Goal: Information Seeking & Learning: Learn about a topic

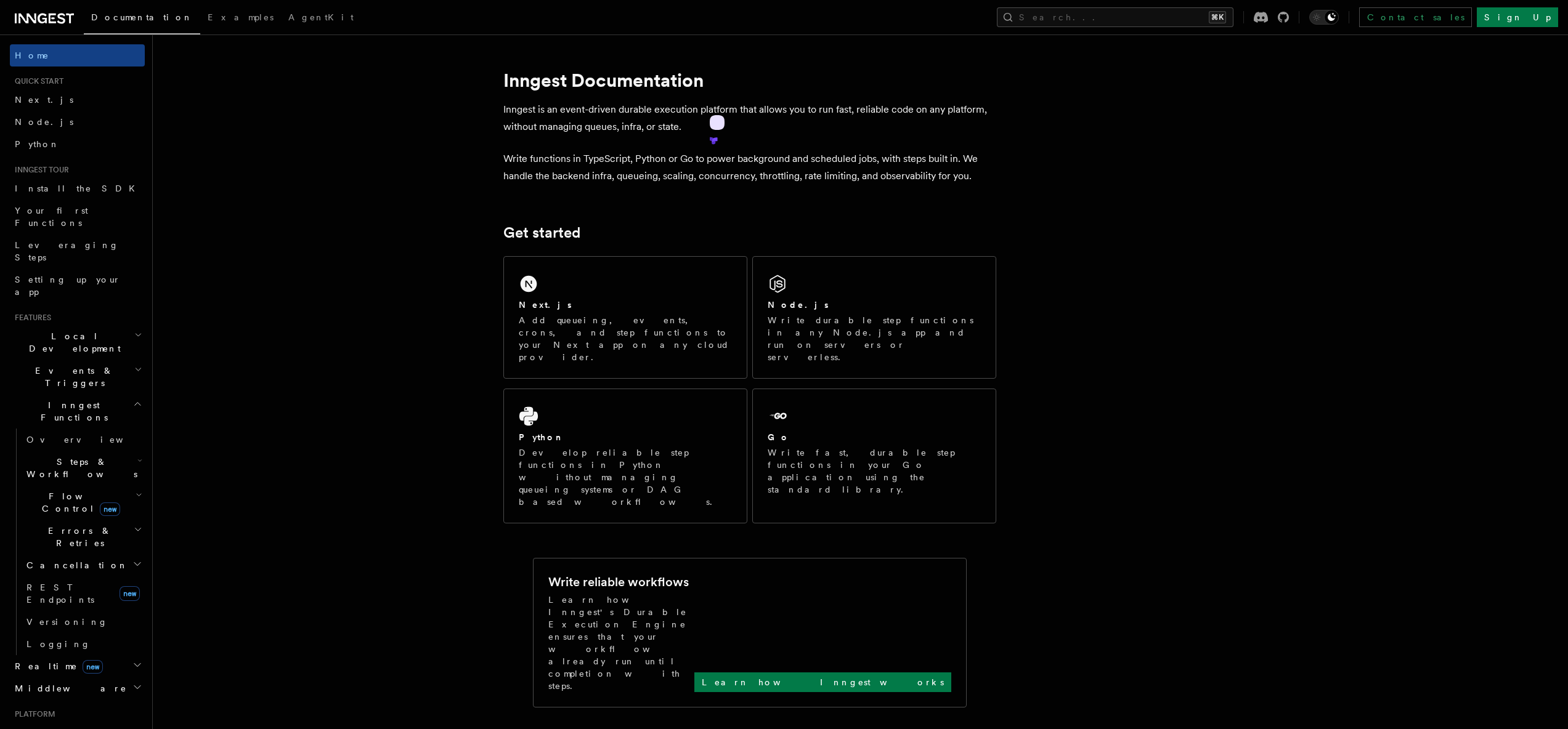
click at [608, 124] on p "Inngest is an event-driven durable execution platform that allows you to run fa…" at bounding box center [750, 118] width 493 height 35
click at [631, 127] on p "Inngest is an event-driven durable execution platform that allows you to run fa…" at bounding box center [750, 118] width 493 height 35
click at [631, 154] on icon at bounding box center [628, 157] width 5 height 5
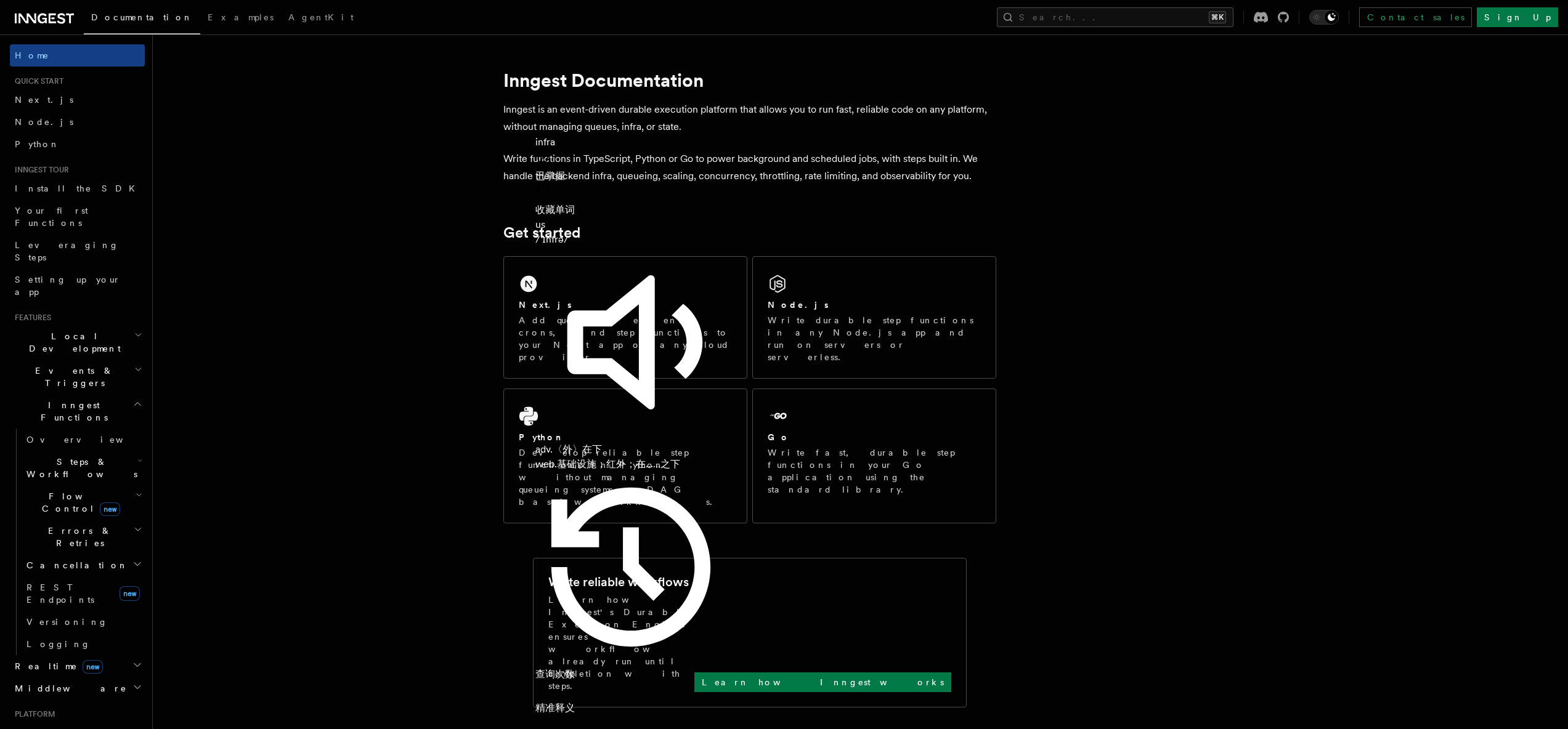
click at [735, 118] on p "Inngest is an event-driven durable execution platform that allows you to run fa…" at bounding box center [750, 118] width 493 height 35
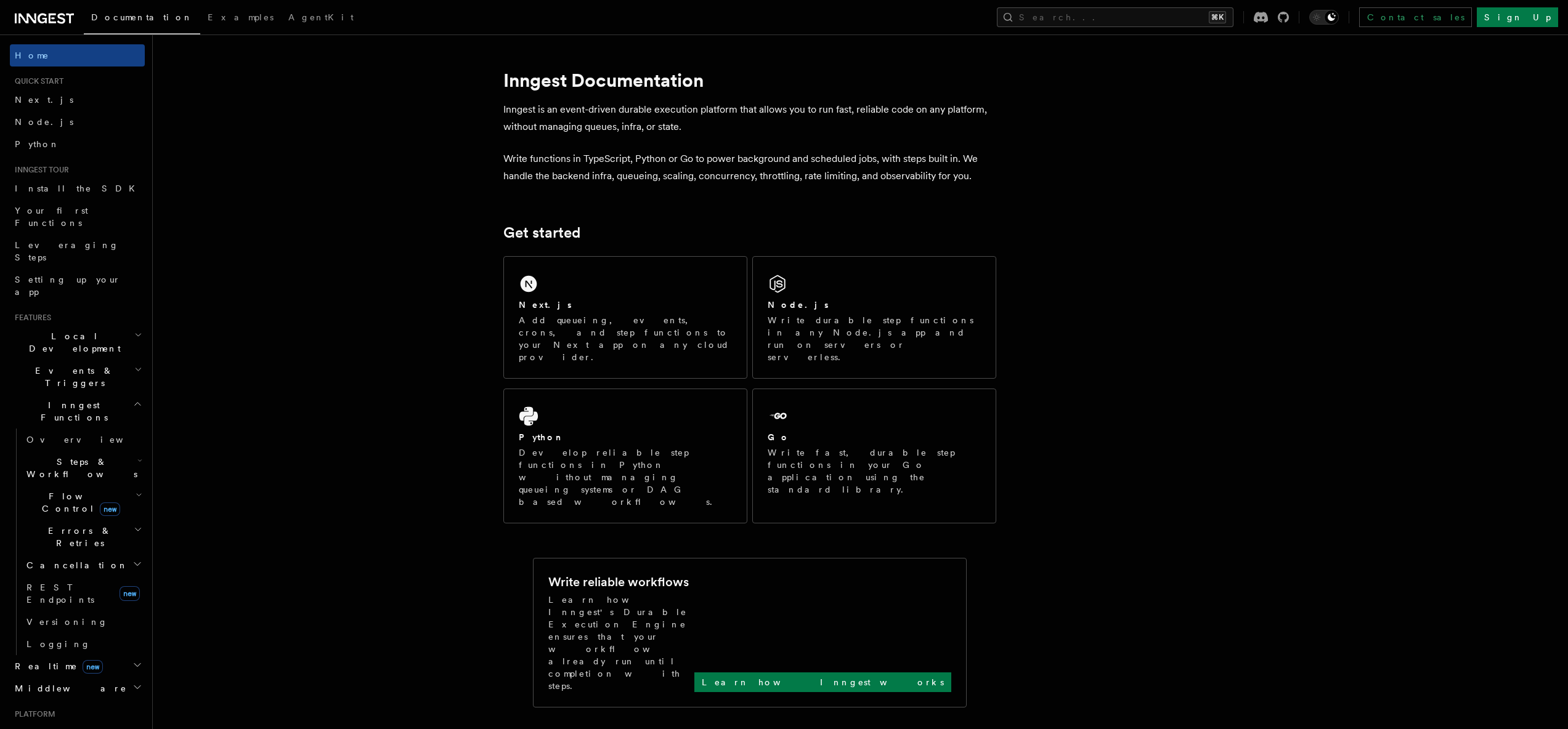
click at [602, 179] on p "Write functions in TypeScript, Python or Go to power background and scheduled j…" at bounding box center [750, 167] width 493 height 35
click at [626, 176] on p "Write functions in TypeScript, Python or Go to power background and scheduled j…" at bounding box center [750, 167] width 493 height 35
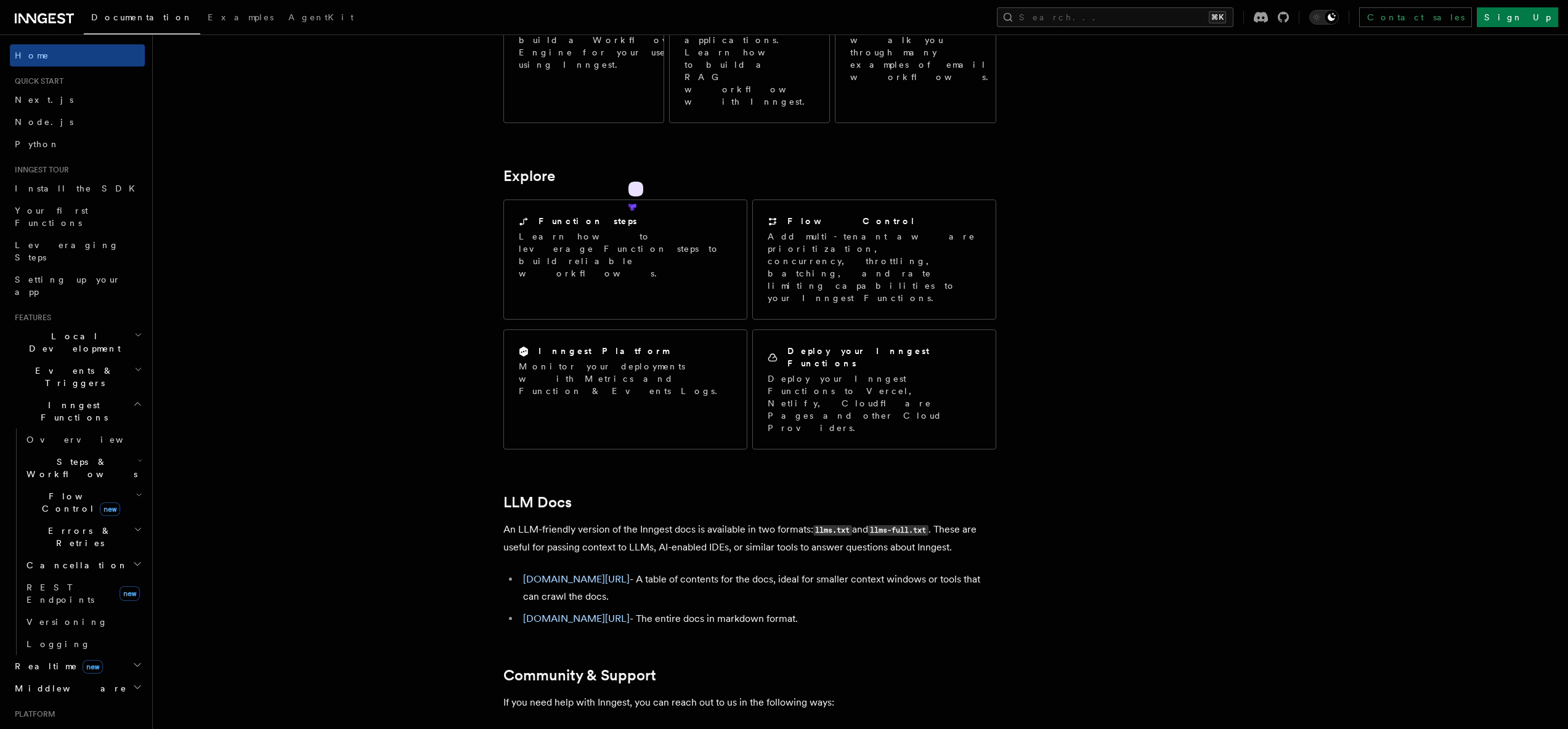
scroll to position [840, 0]
click at [141, 297] on header "Search... Documentation Examples AgentKit Home Quick start Next.js Node.js Pyth…" at bounding box center [76, 381] width 153 height 694
click at [136, 334] on icon "button" at bounding box center [138, 335] width 5 height 2
click at [292, 402] on article "Inngest Documentation Inngest is an event-driven durable execution platform tha…" at bounding box center [828, 120] width 1312 height 1813
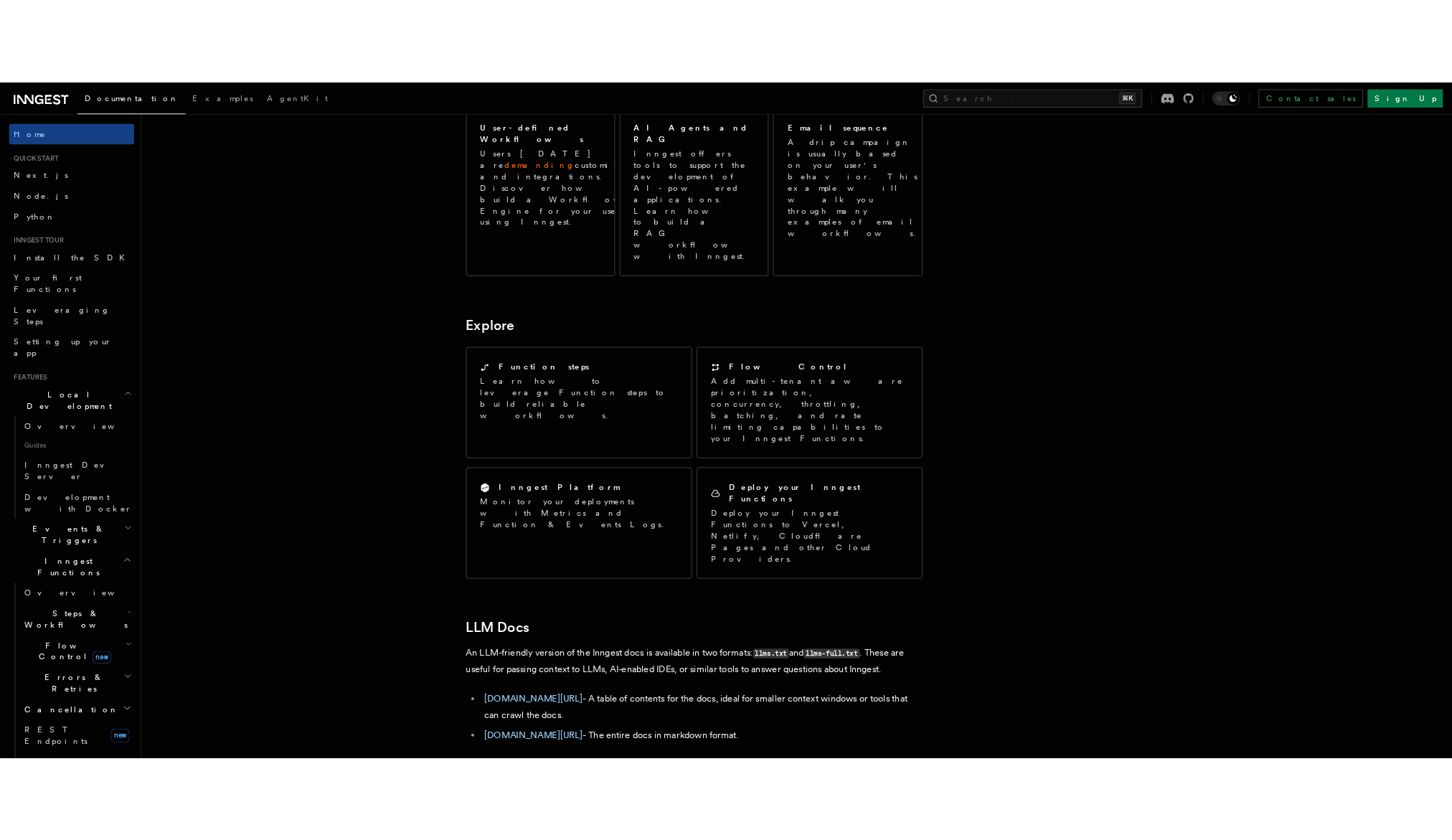
scroll to position [760, 0]
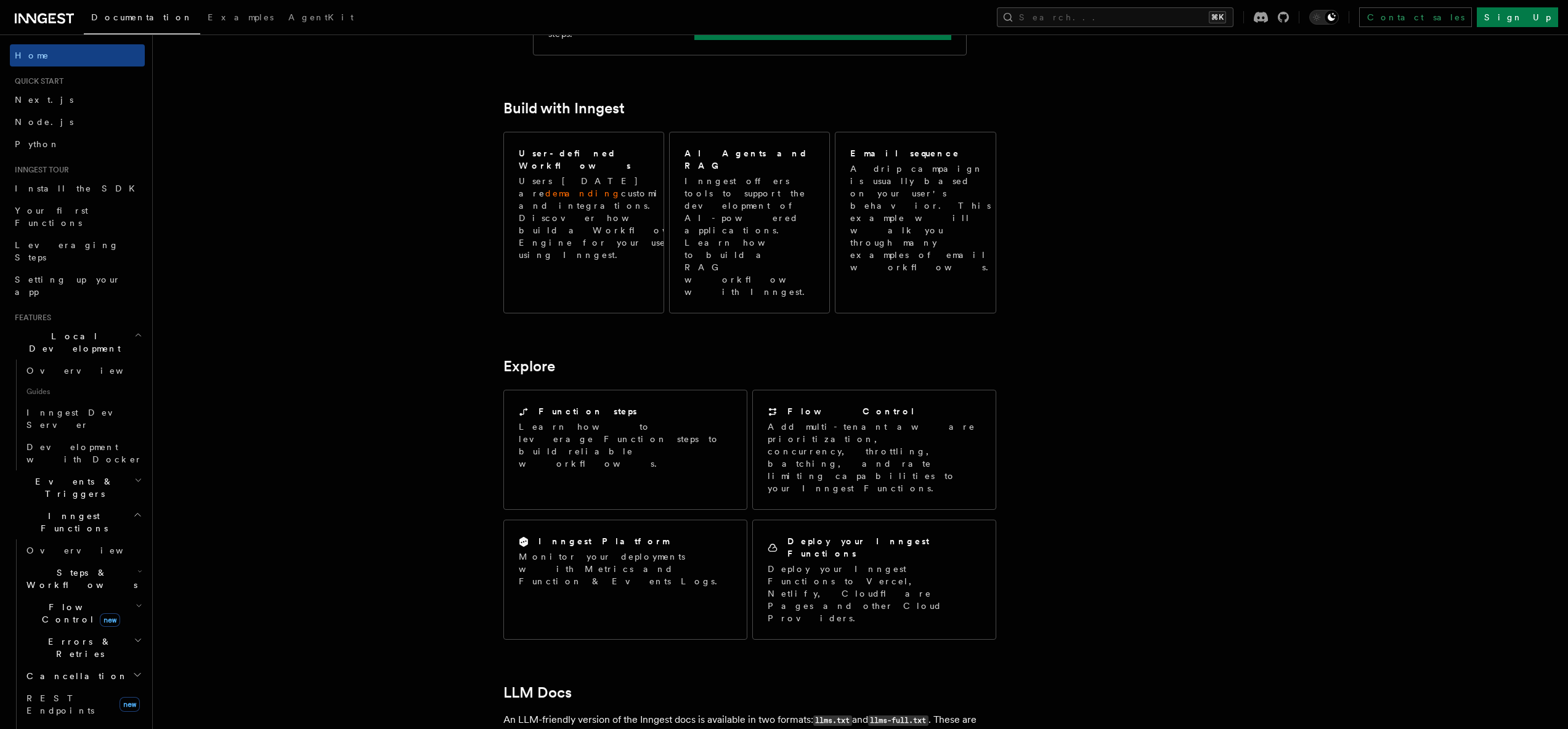
click at [1132, 260] on article "Inngest Documentation Inngest is an event-driven durable execution platform tha…" at bounding box center [828, 308] width 1312 height 1813
